Goal: Information Seeking & Learning: Learn about a topic

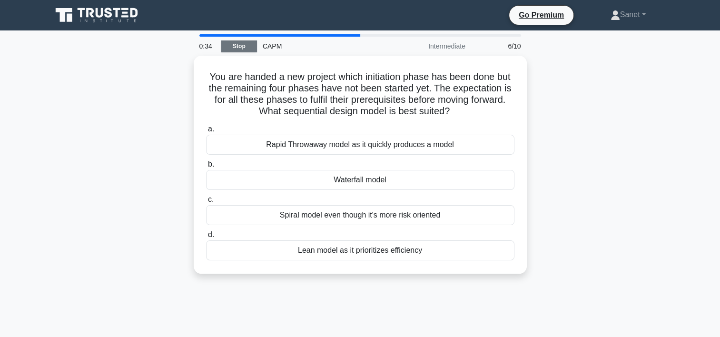
click at [239, 47] on link "Stop" at bounding box center [239, 46] width 36 height 12
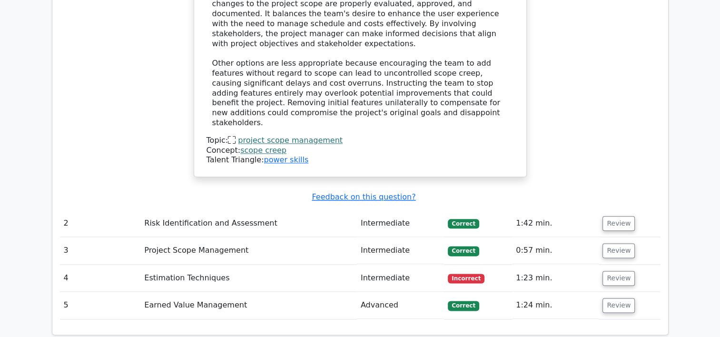
scroll to position [1237, 0]
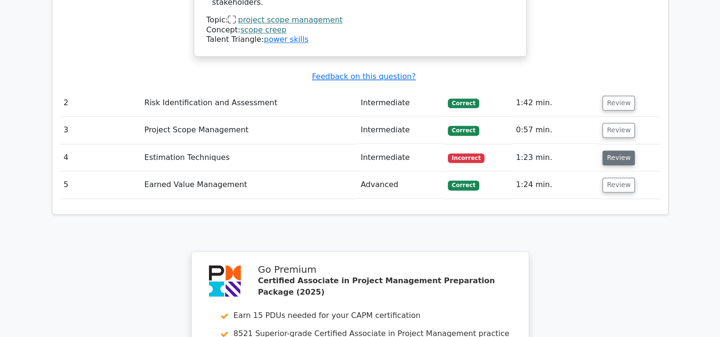
click at [617, 150] on button "Review" at bounding box center [618, 157] width 32 height 15
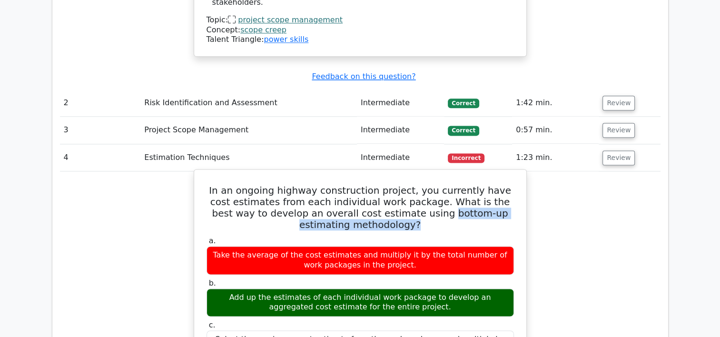
drag, startPoint x: 394, startPoint y: 121, endPoint x: 403, endPoint y: 135, distance: 16.4
click at [403, 185] on h5 "In an ongoing highway construction project, you currently have cost estimates f…" at bounding box center [360, 208] width 309 height 46
copy h5 "bottom-up estimating methodology?"
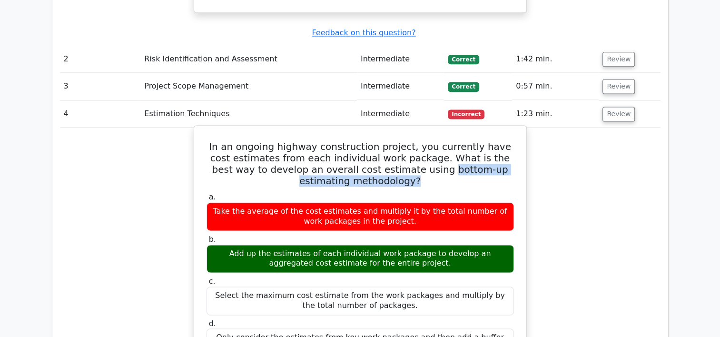
scroll to position [1332, 0]
